Goal: Navigation & Orientation: Find specific page/section

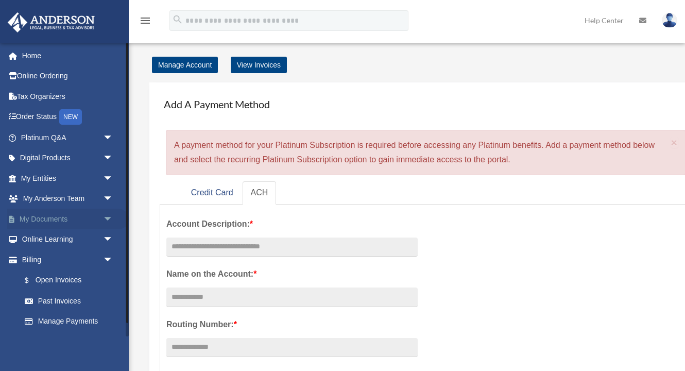
click at [54, 217] on link "My Documents arrow_drop_down" at bounding box center [68, 219] width 122 height 21
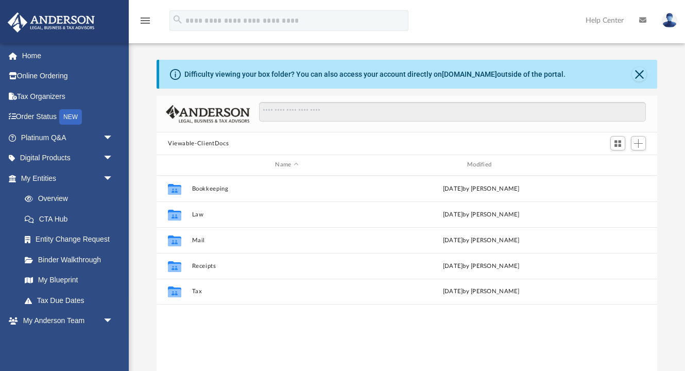
scroll to position [1, 1]
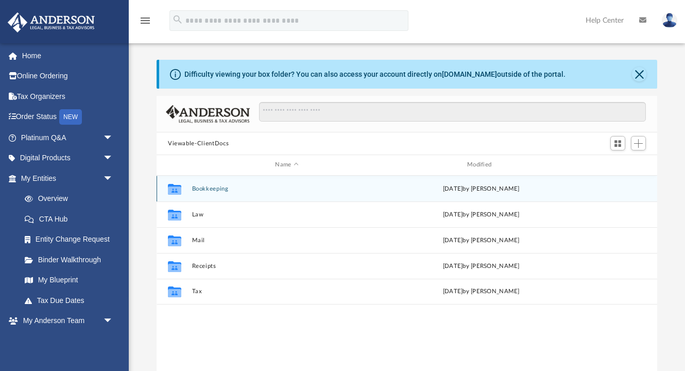
click at [392, 194] on div "Collaborated Folder Bookkeeping [DATE] by [PERSON_NAME]" at bounding box center [407, 189] width 501 height 26
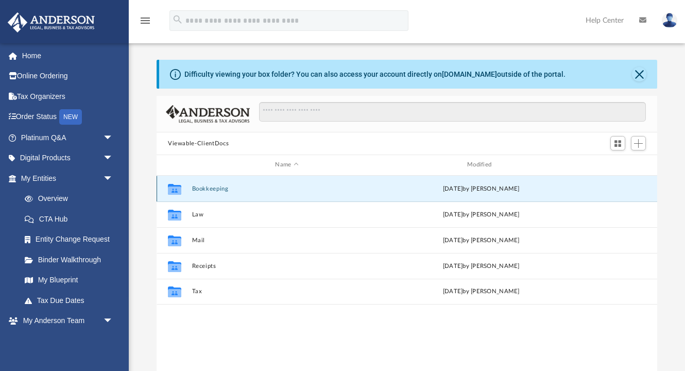
click at [208, 189] on button "Bookkeeping" at bounding box center [287, 189] width 190 height 7
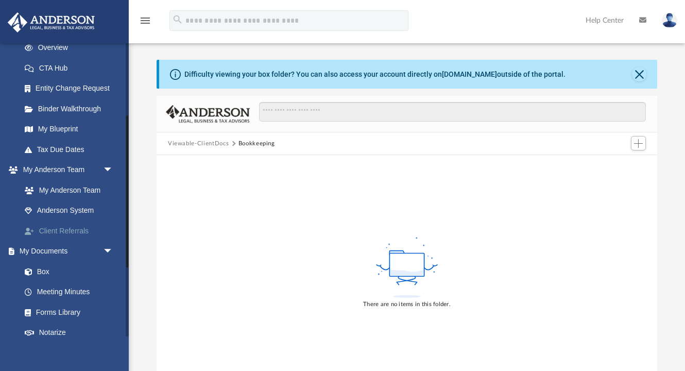
scroll to position [160, 0]
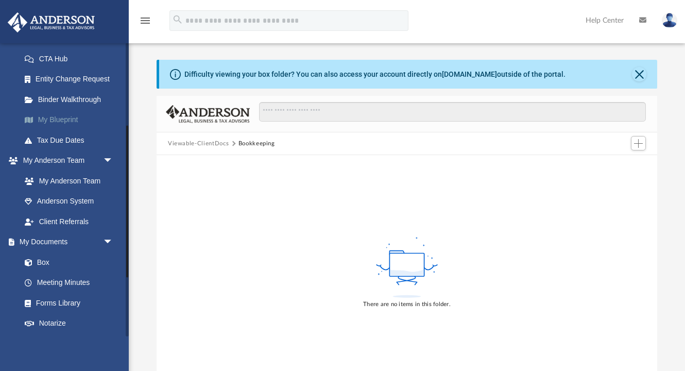
click at [63, 118] on link "My Blueprint" at bounding box center [71, 120] width 114 height 21
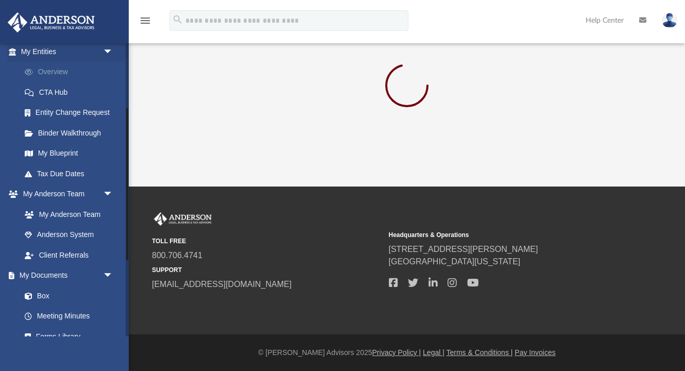
click at [59, 68] on link "Overview" at bounding box center [71, 72] width 114 height 21
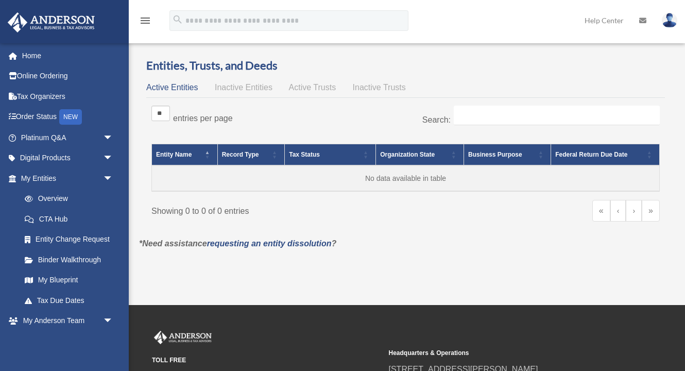
click at [249, 88] on span "Inactive Entities" at bounding box center [244, 87] width 58 height 9
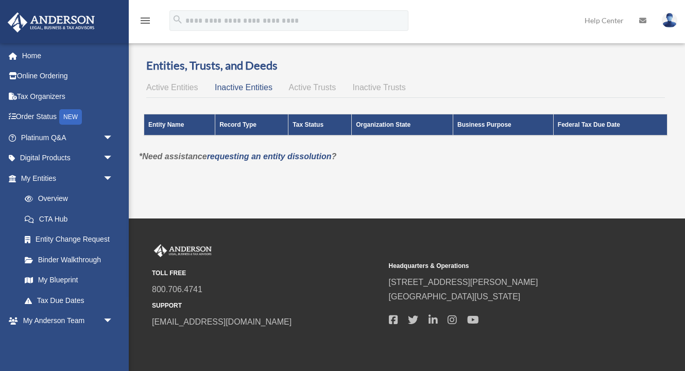
click at [182, 87] on span "Active Entities" at bounding box center [172, 87] width 52 height 9
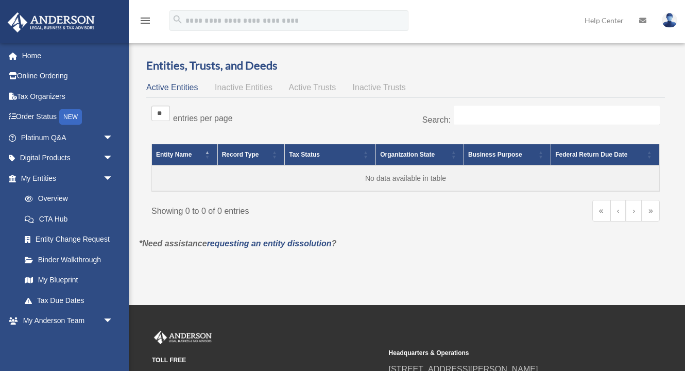
click at [670, 23] on img at bounding box center [669, 20] width 15 height 15
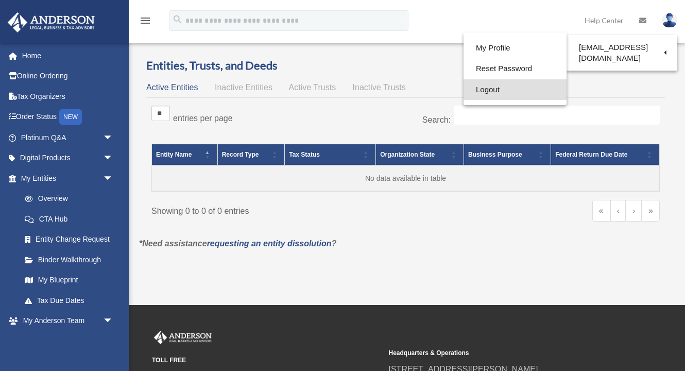
click at [508, 88] on link "Logout" at bounding box center [515, 89] width 103 height 21
